Goal: Information Seeking & Learning: Compare options

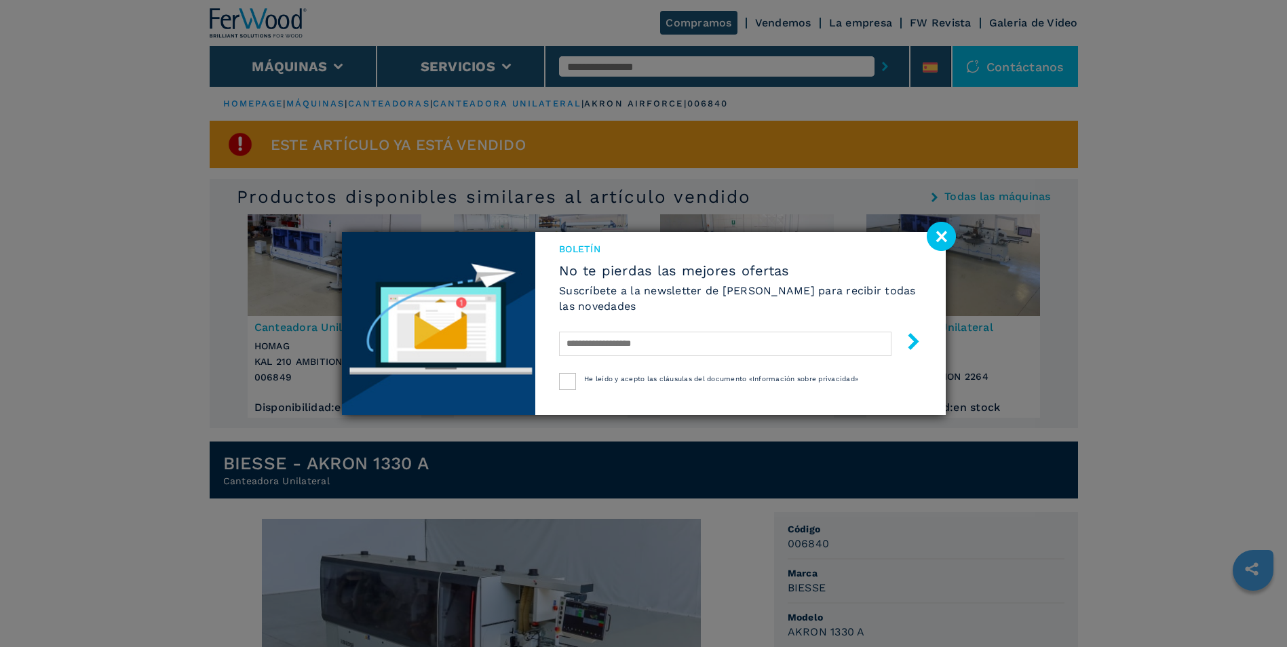
click at [942, 248] on image at bounding box center [941, 236] width 29 height 29
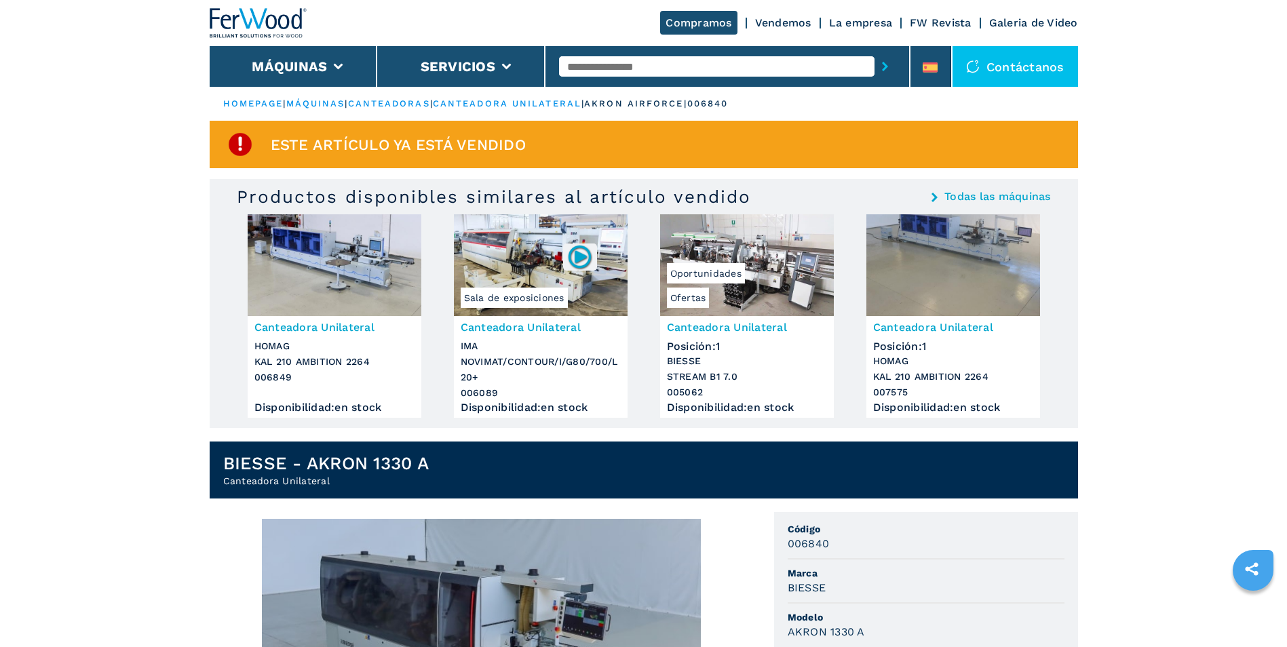
click at [534, 107] on link "canteadora unilateral" at bounding box center [507, 103] width 149 height 10
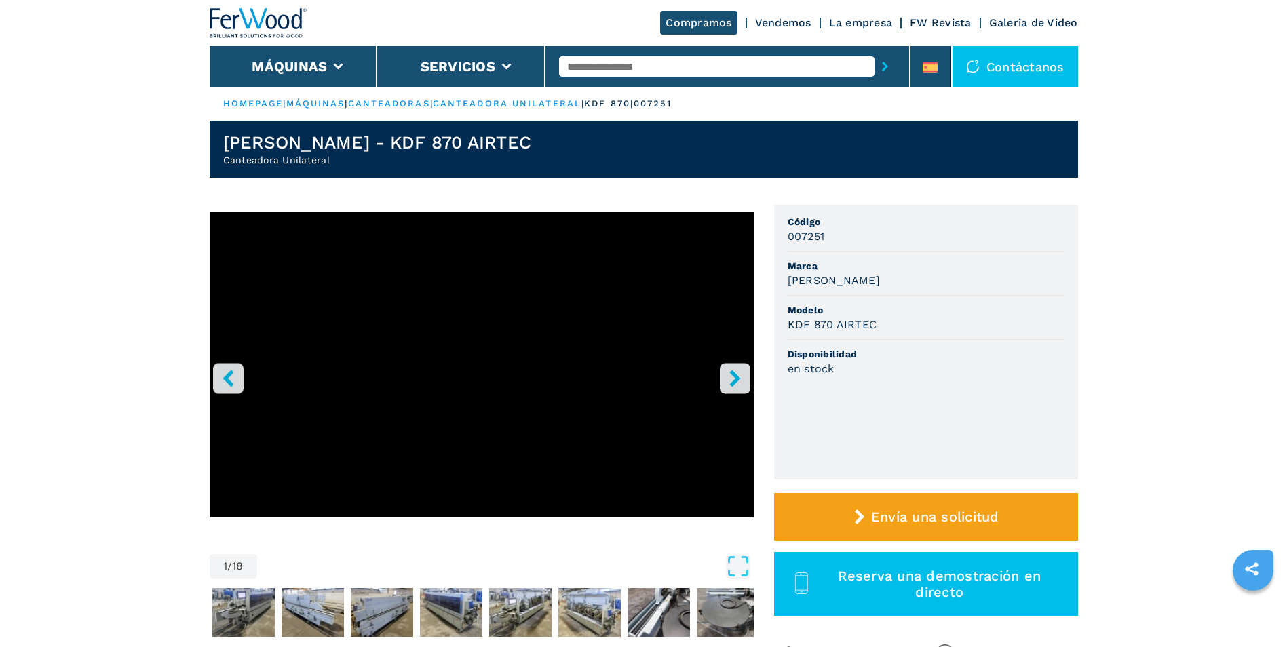
click at [735, 380] on icon "right-button" at bounding box center [735, 378] width 11 height 17
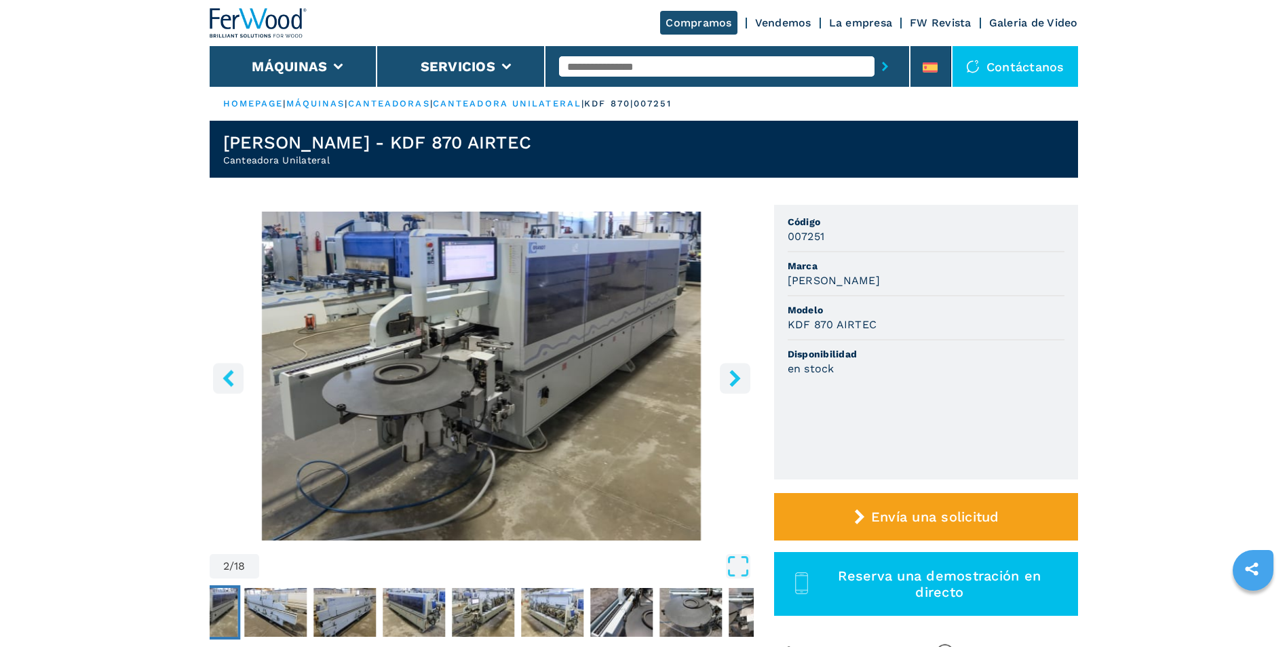
click at [735, 380] on icon "right-button" at bounding box center [735, 378] width 11 height 17
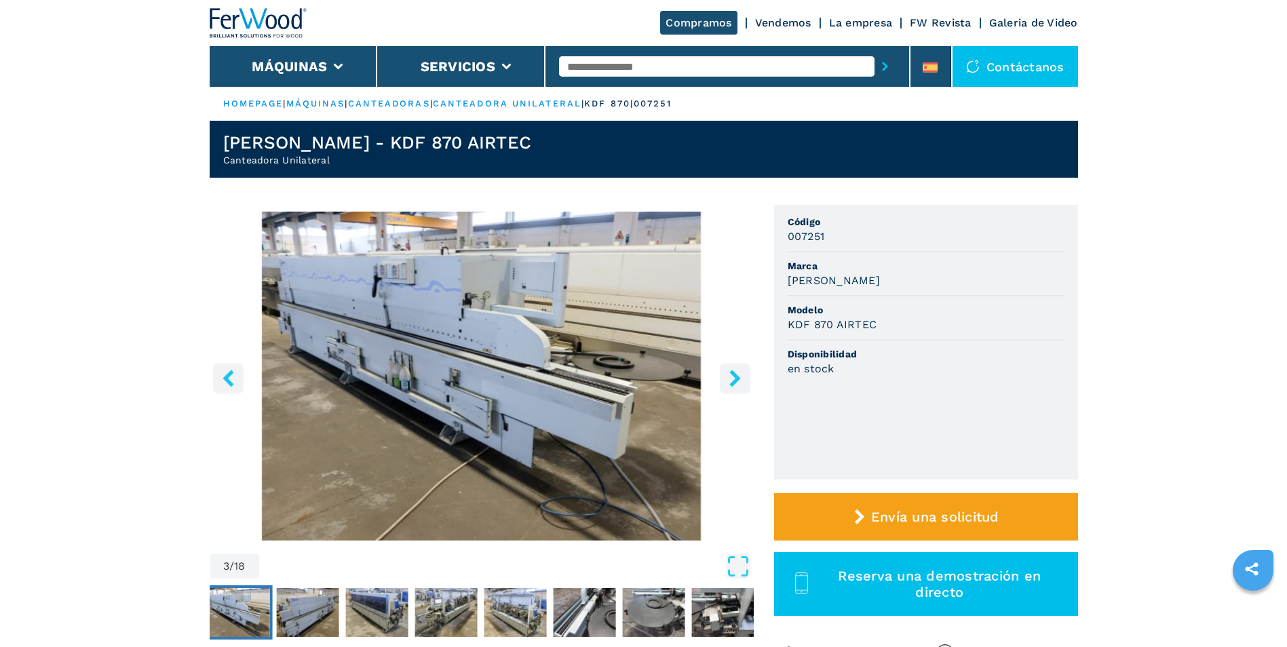
click at [735, 380] on icon "right-button" at bounding box center [735, 378] width 11 height 17
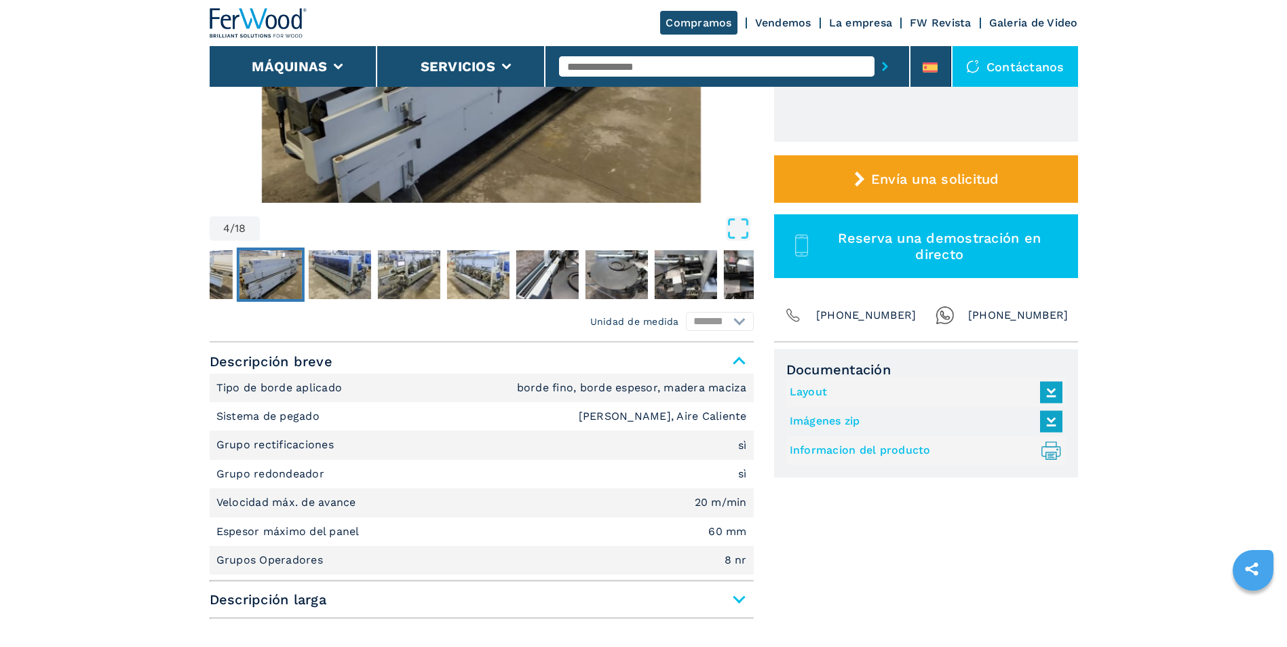
scroll to position [339, 0]
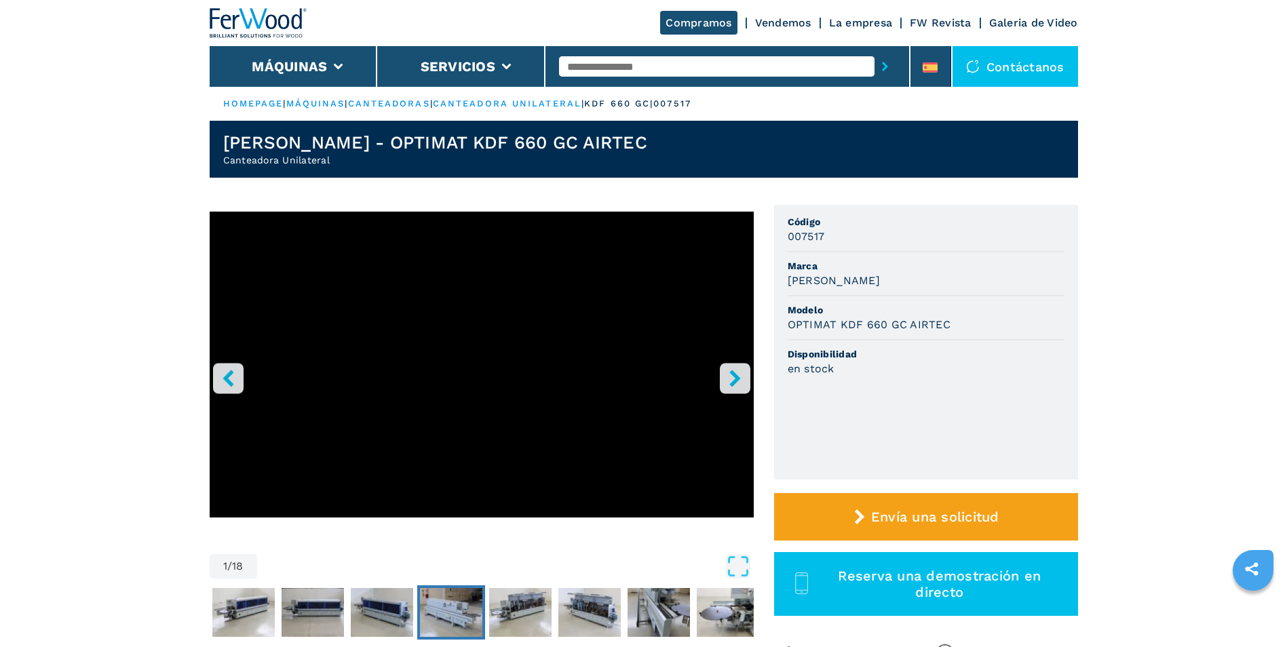
click at [451, 615] on img "Go to Slide 5" at bounding box center [451, 612] width 62 height 49
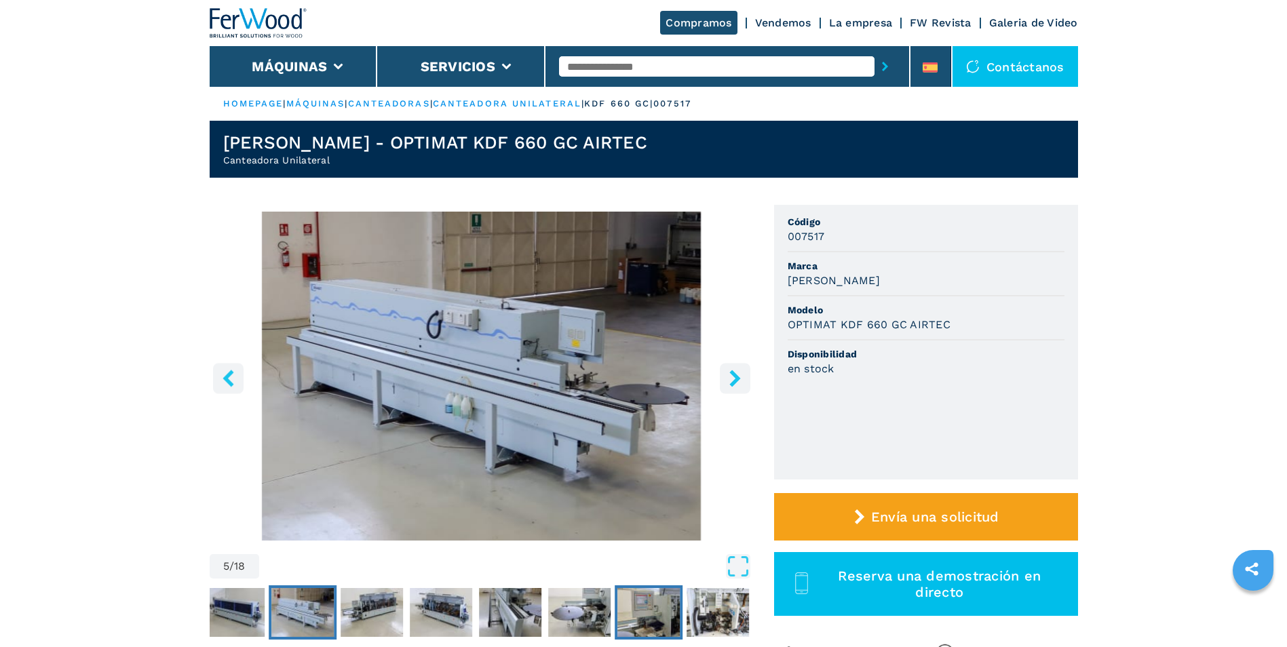
click at [664, 616] on img "Go to Slide 10" at bounding box center [649, 612] width 62 height 49
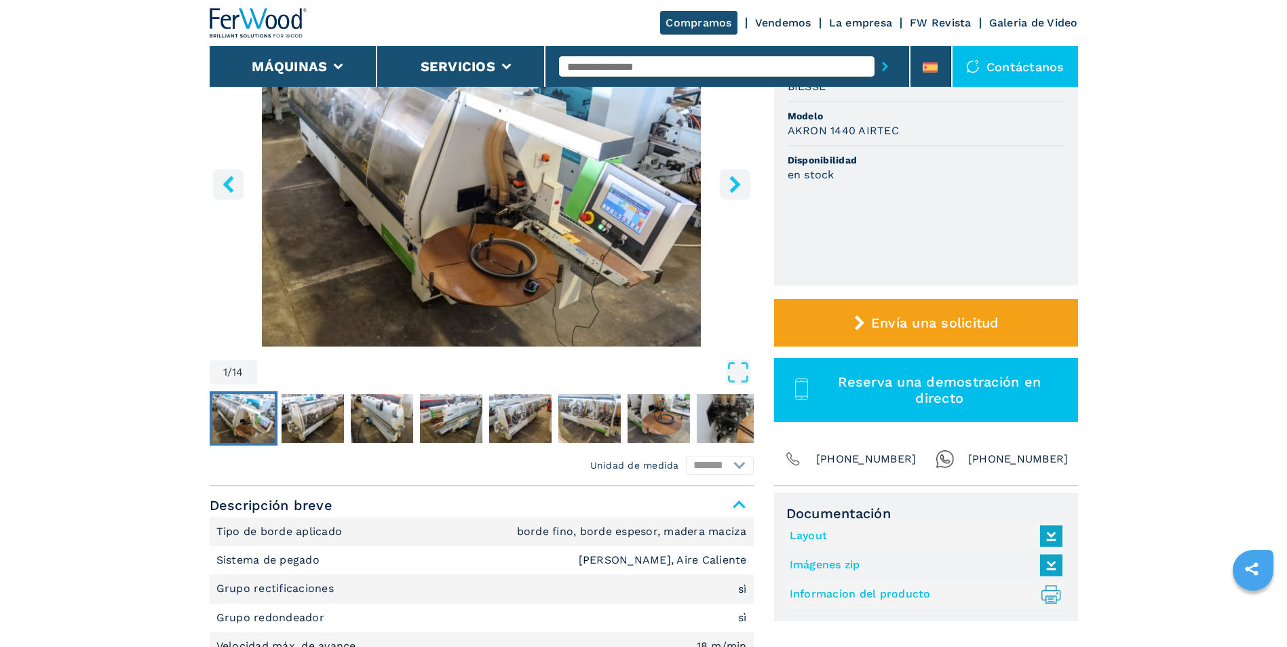
scroll to position [204, 0]
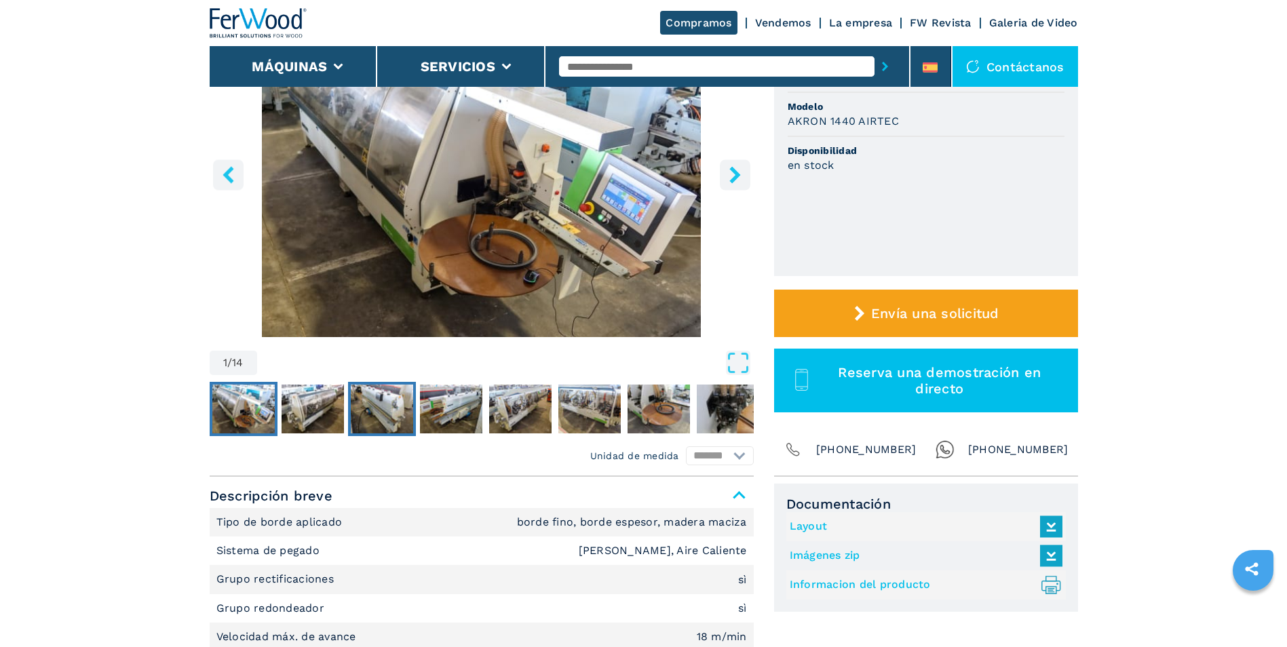
click at [382, 400] on img "Go to Slide 3" at bounding box center [382, 409] width 62 height 49
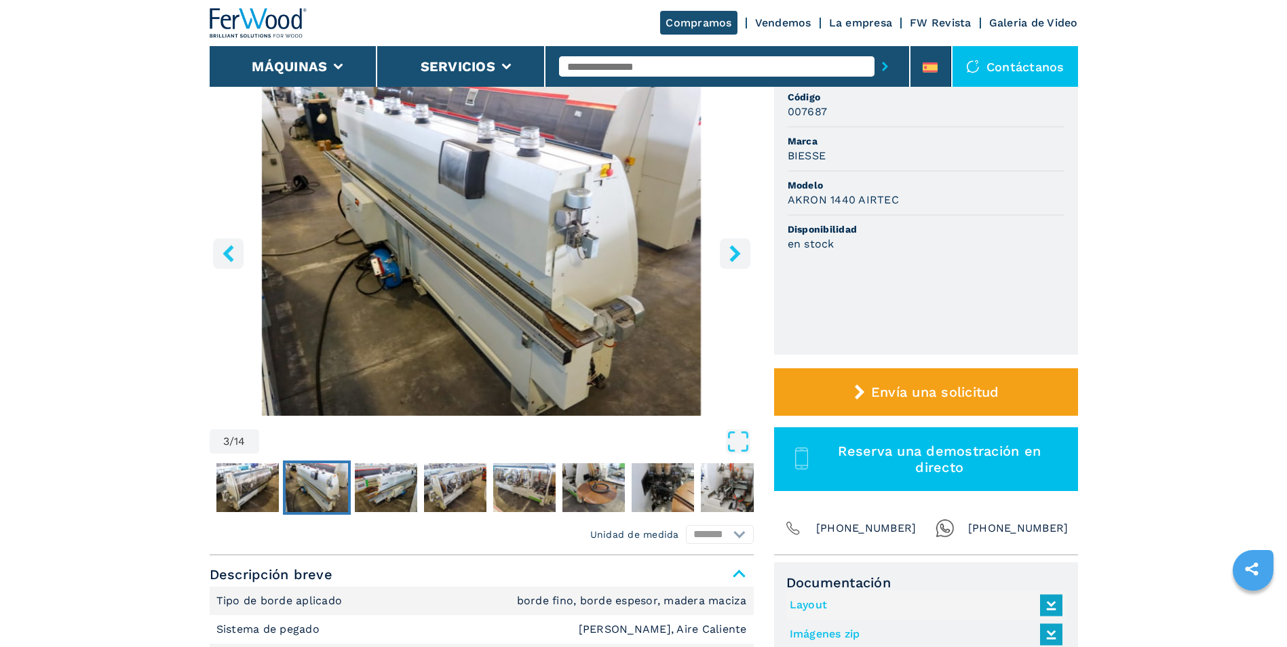
scroll to position [0, 0]
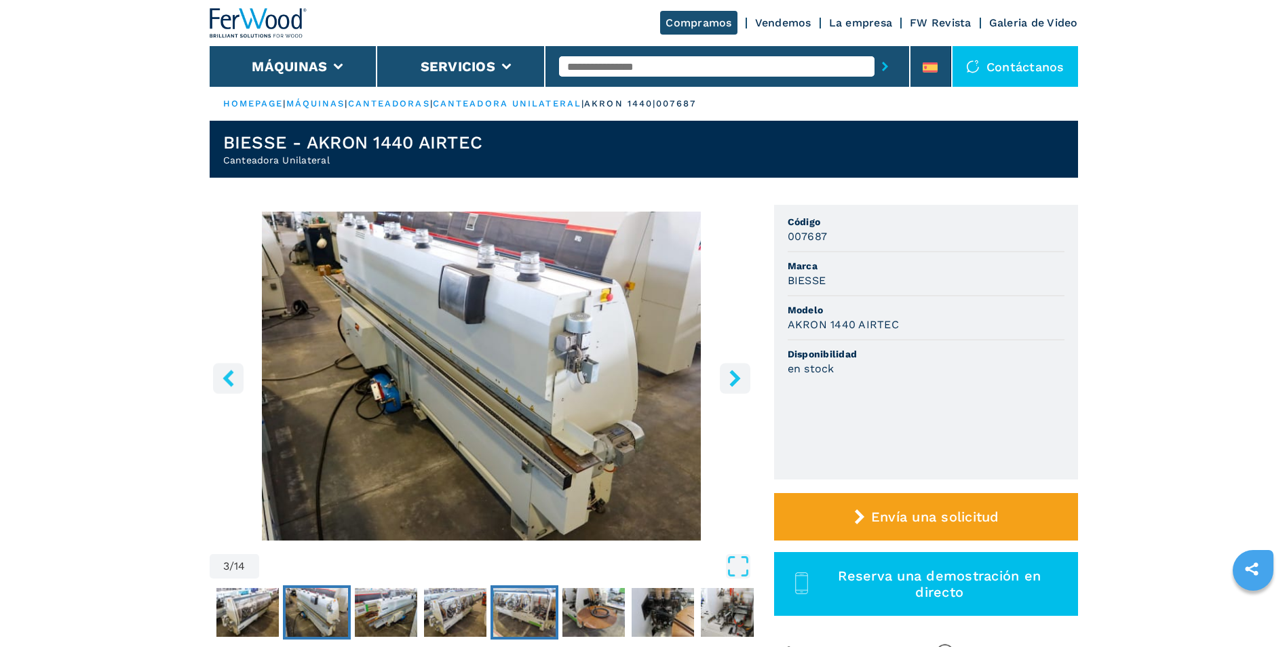
click at [515, 597] on img "Go to Slide 6" at bounding box center [524, 612] width 62 height 49
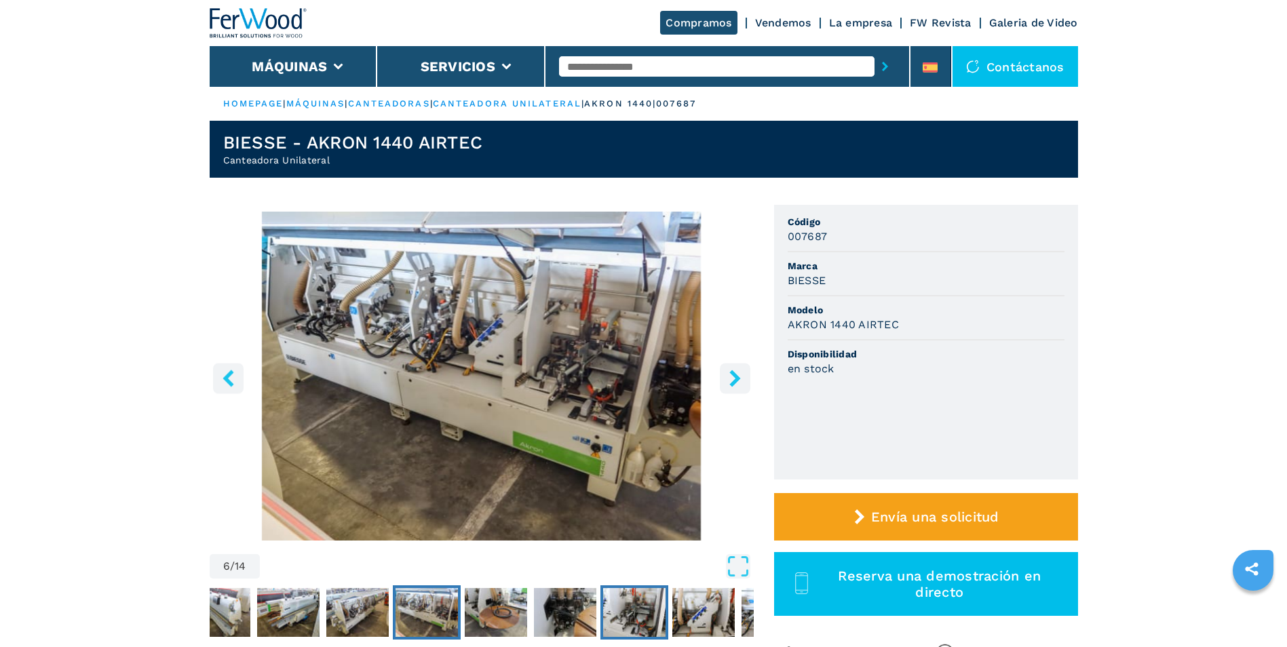
click at [643, 621] on img "Go to Slide 9" at bounding box center [634, 612] width 62 height 49
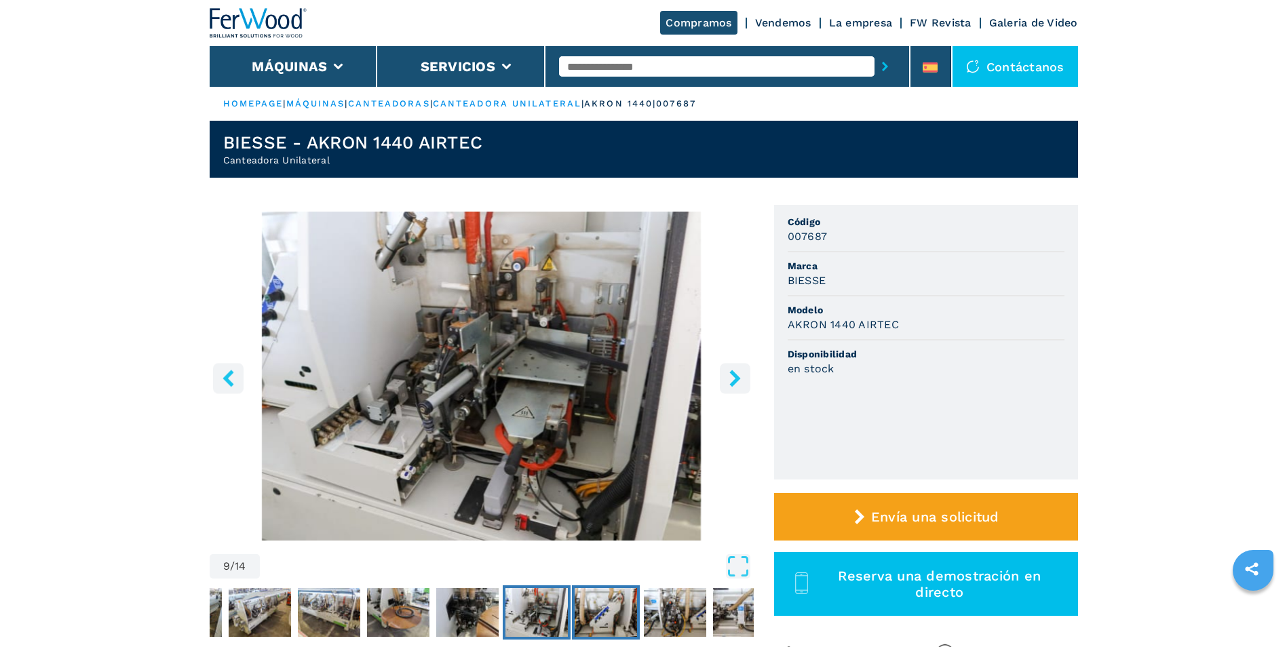
click at [637, 618] on img "Go to Slide 10" at bounding box center [606, 612] width 62 height 49
